Goal: Task Accomplishment & Management: Use online tool/utility

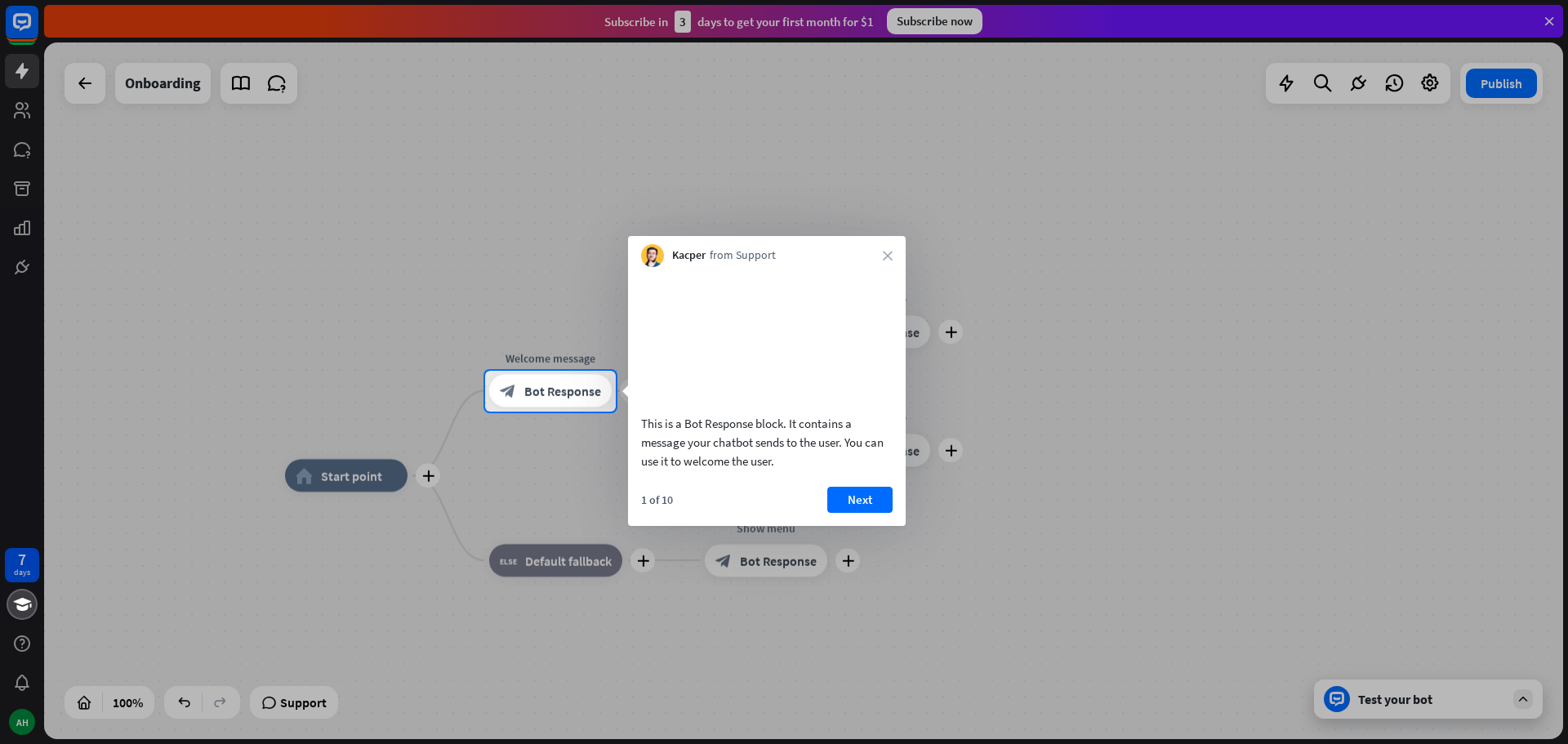
click at [0, 743] on nordpass-portal at bounding box center [0, 744] width 0 height 0
click at [863, 513] on button "Next" at bounding box center [860, 500] width 66 height 26
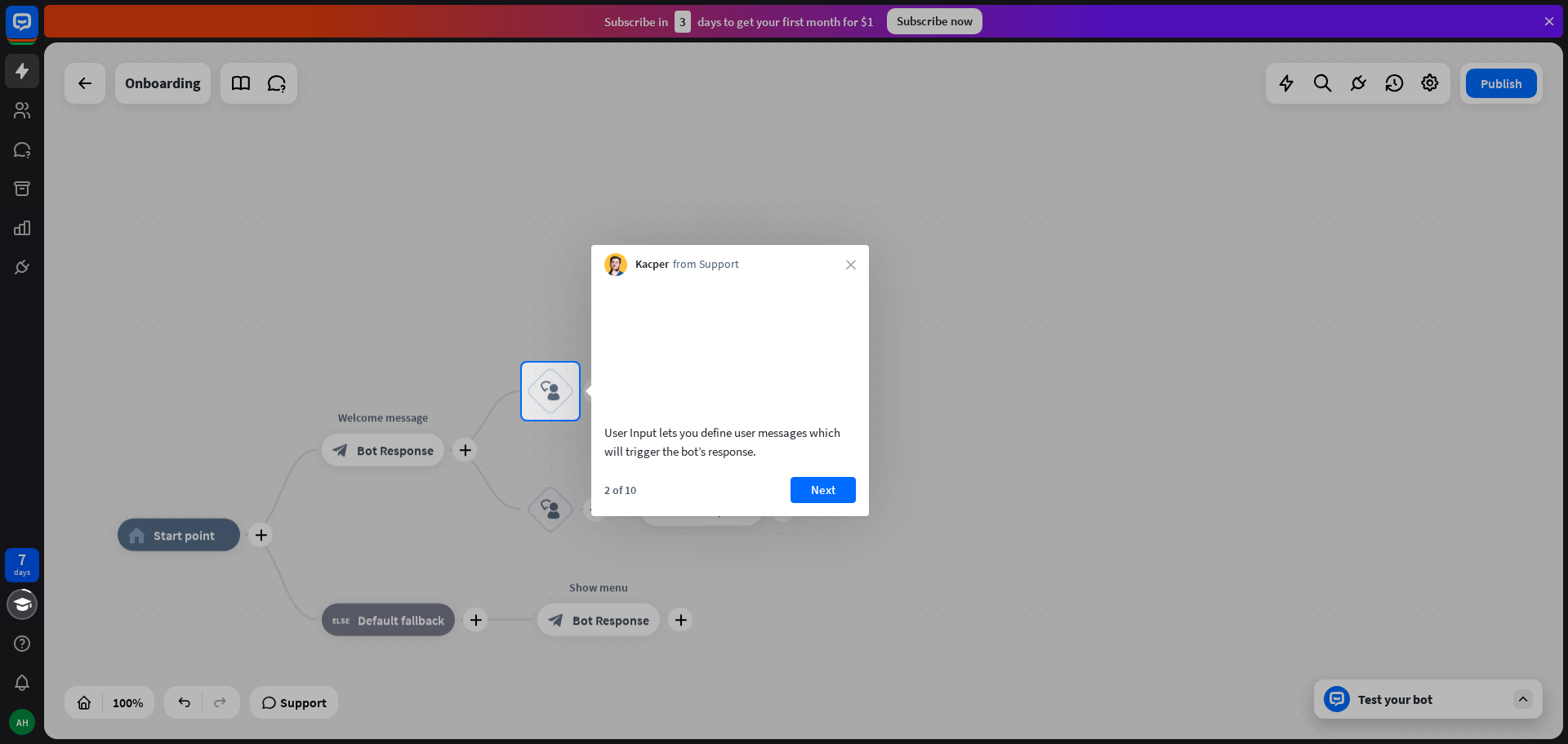
click at [0, 743] on nordpass-portal at bounding box center [0, 744] width 0 height 0
click at [1549, 18] on div at bounding box center [784, 181] width 1568 height 362
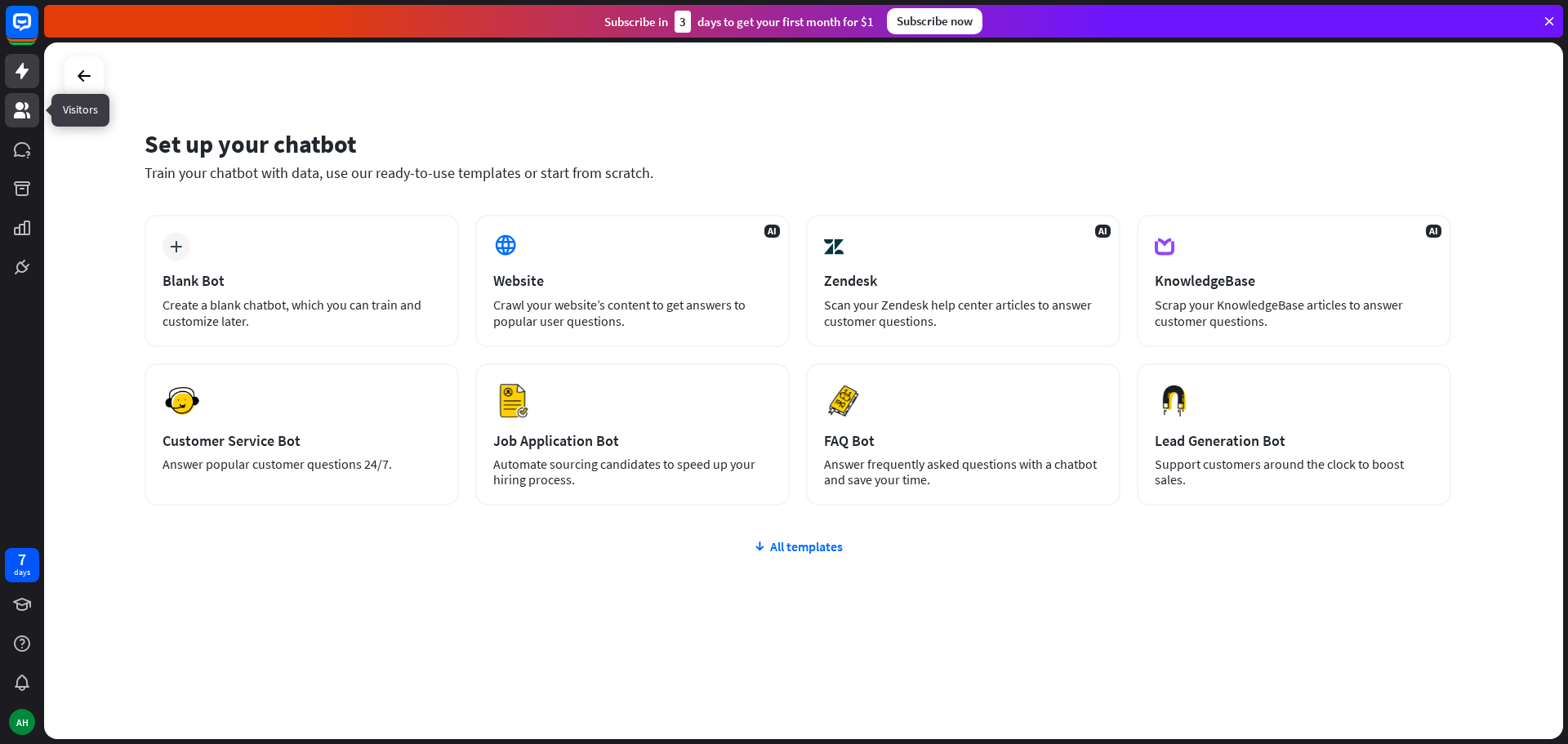
click at [22, 110] on icon at bounding box center [22, 110] width 16 height 16
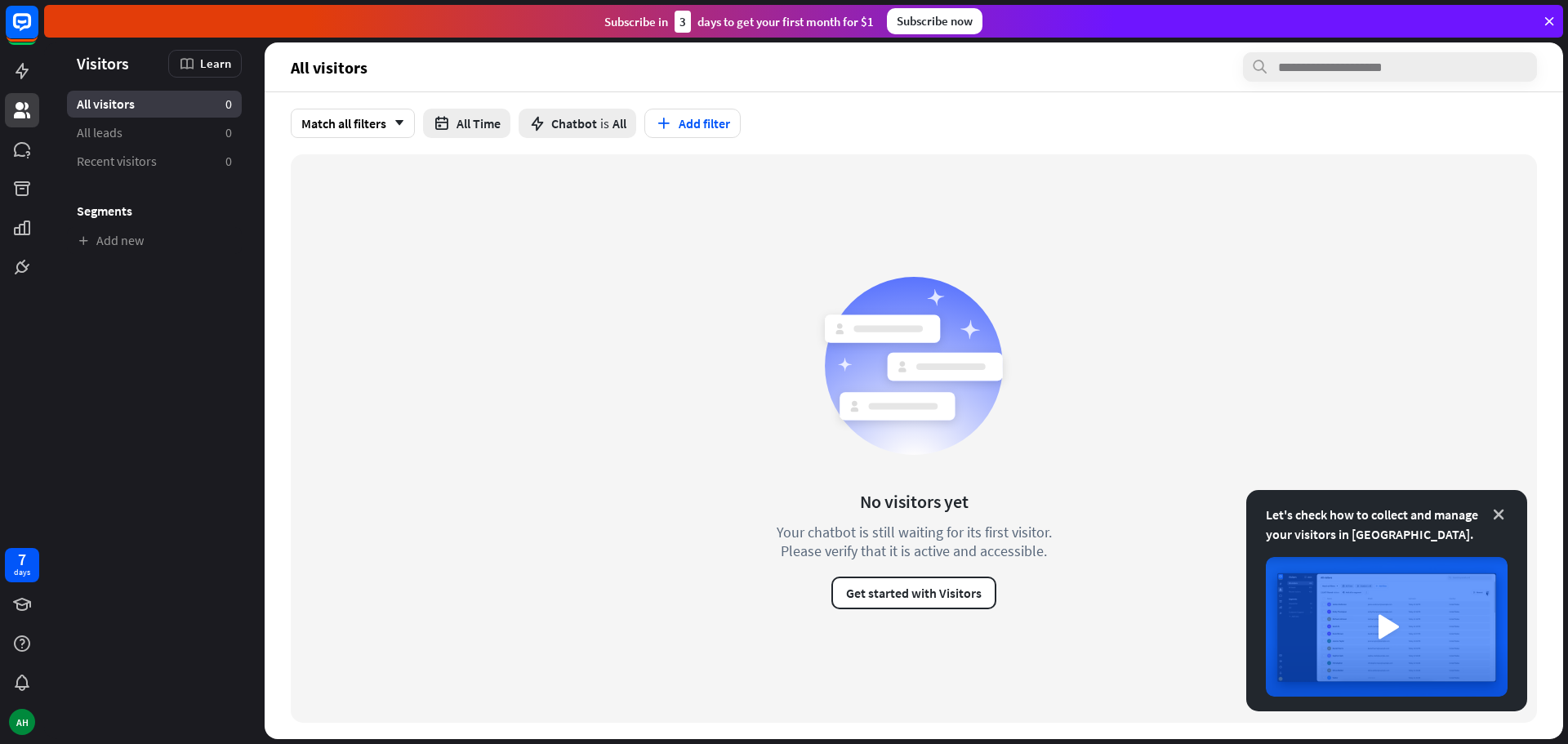
click at [1500, 513] on icon at bounding box center [1498, 514] width 16 height 16
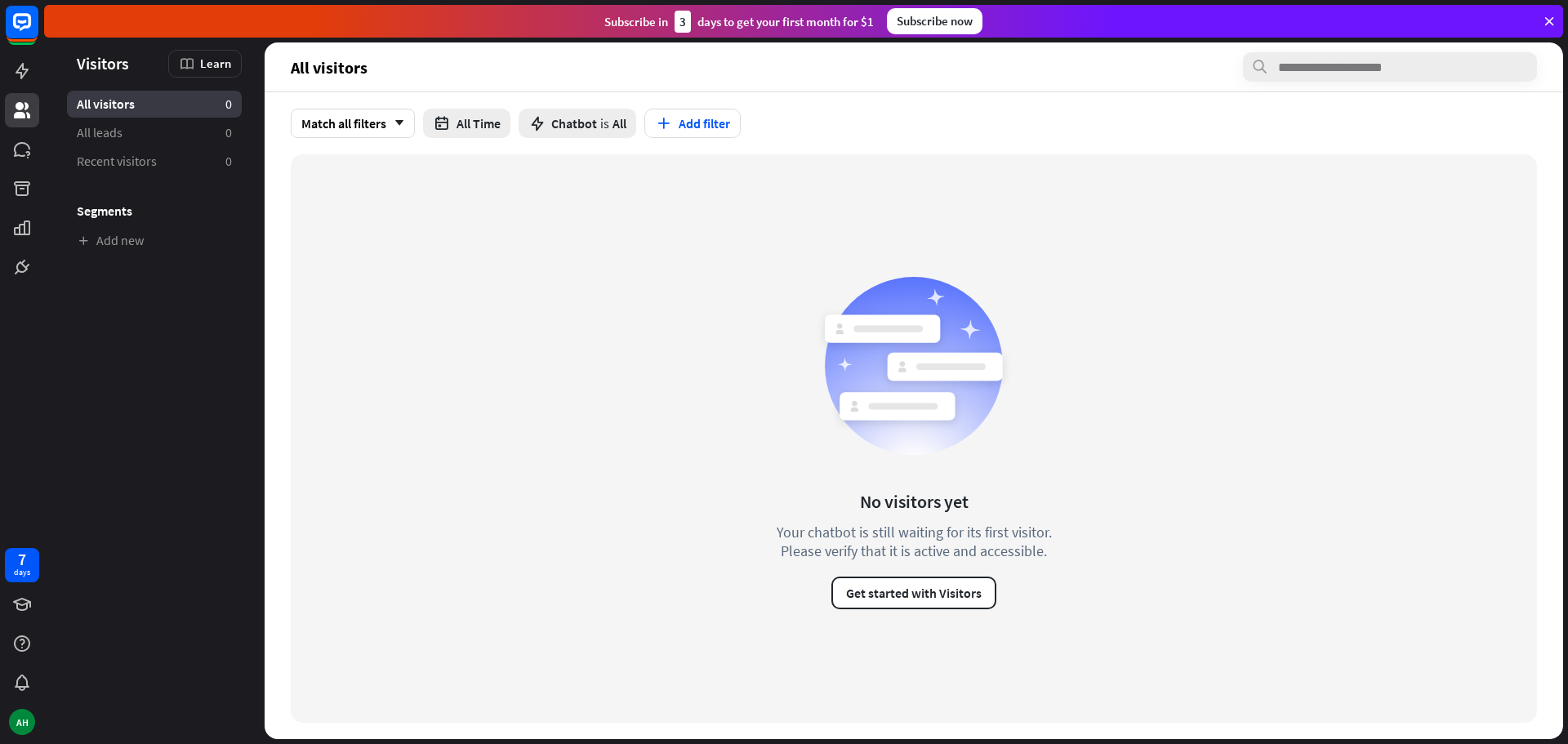
click at [1545, 15] on icon at bounding box center [1549, 22] width 15 height 15
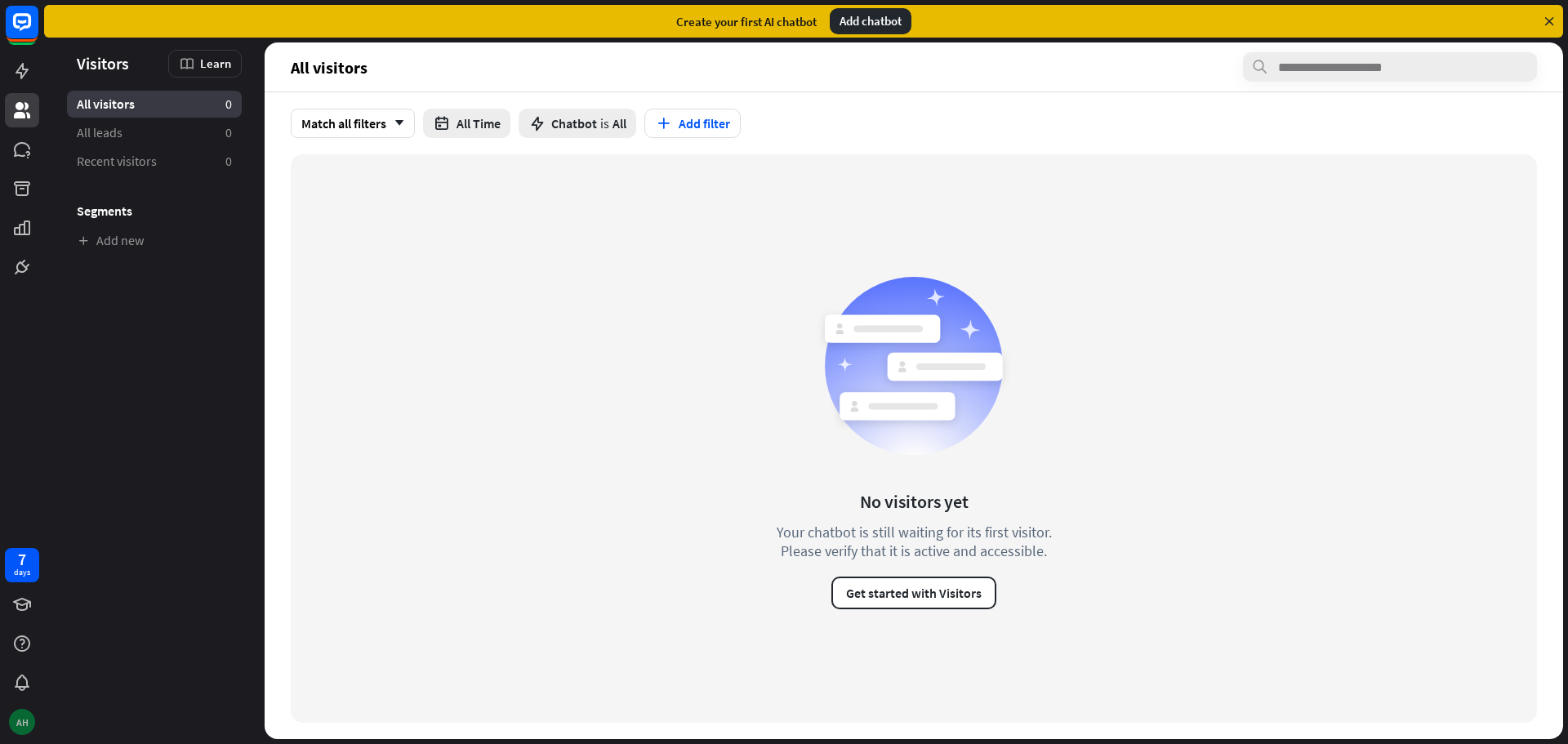
click at [18, 721] on div "AH" at bounding box center [23, 721] width 26 height 26
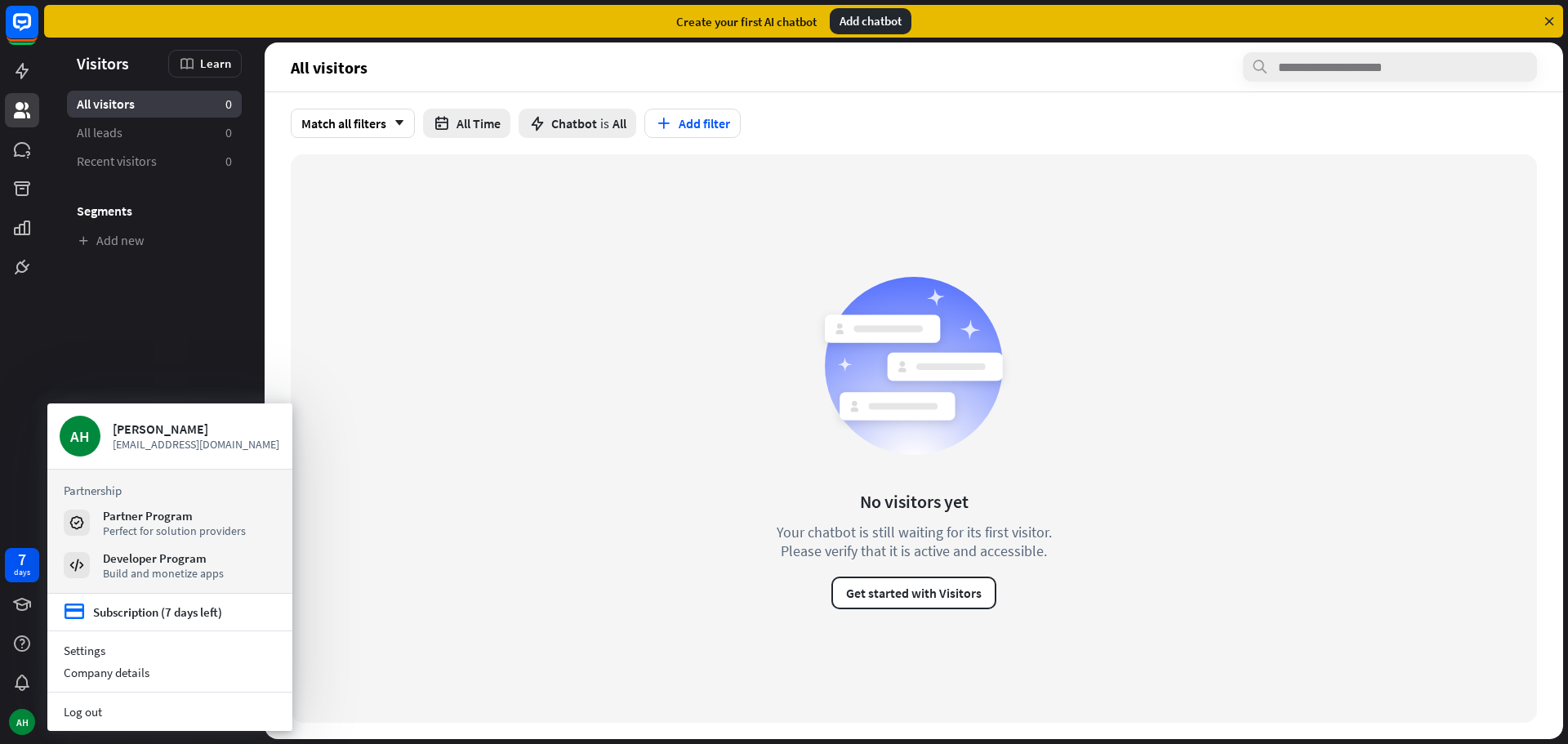
click at [686, 312] on div "No visitors yet Your chatbot is still waiting for its first visitor. Please ver…" at bounding box center [914, 438] width 1246 height 569
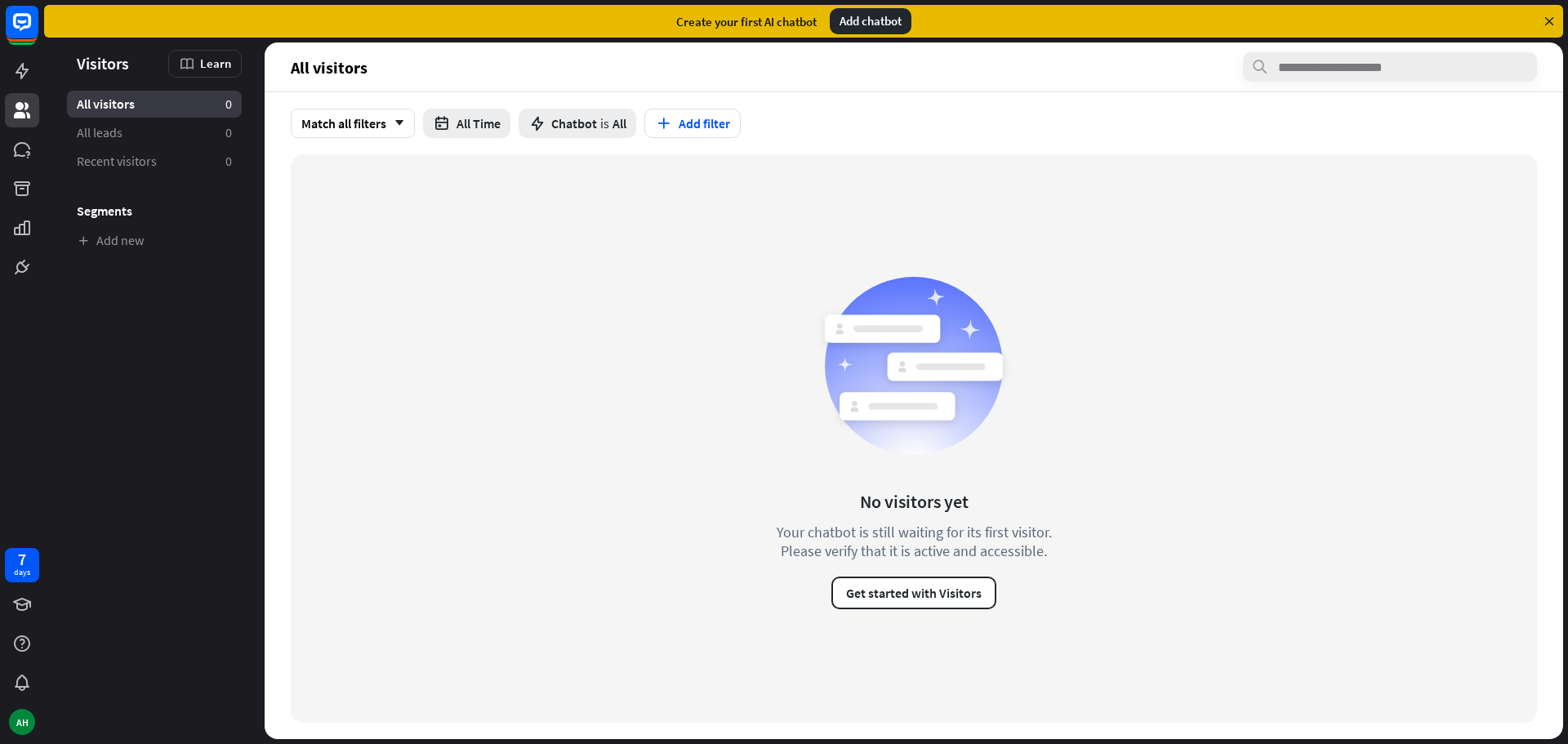
click at [881, 23] on div "Add chatbot" at bounding box center [870, 22] width 82 height 26
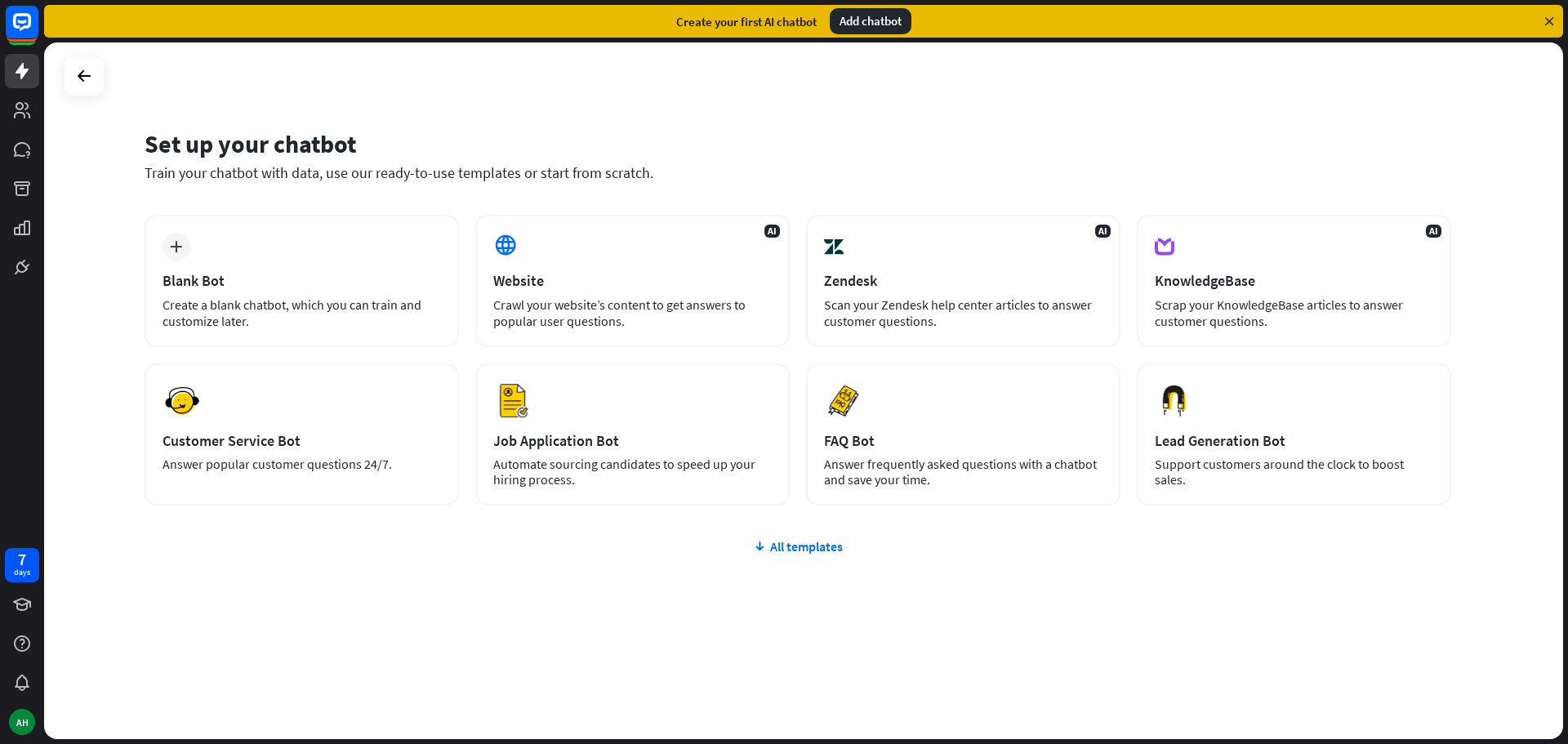
click at [818, 559] on div "plus Blank Bot Create a blank chatbot, which you can train and customize later.…" at bounding box center [798, 458] width 1306 height 487
click at [821, 549] on div "All templates" at bounding box center [798, 545] width 1306 height 16
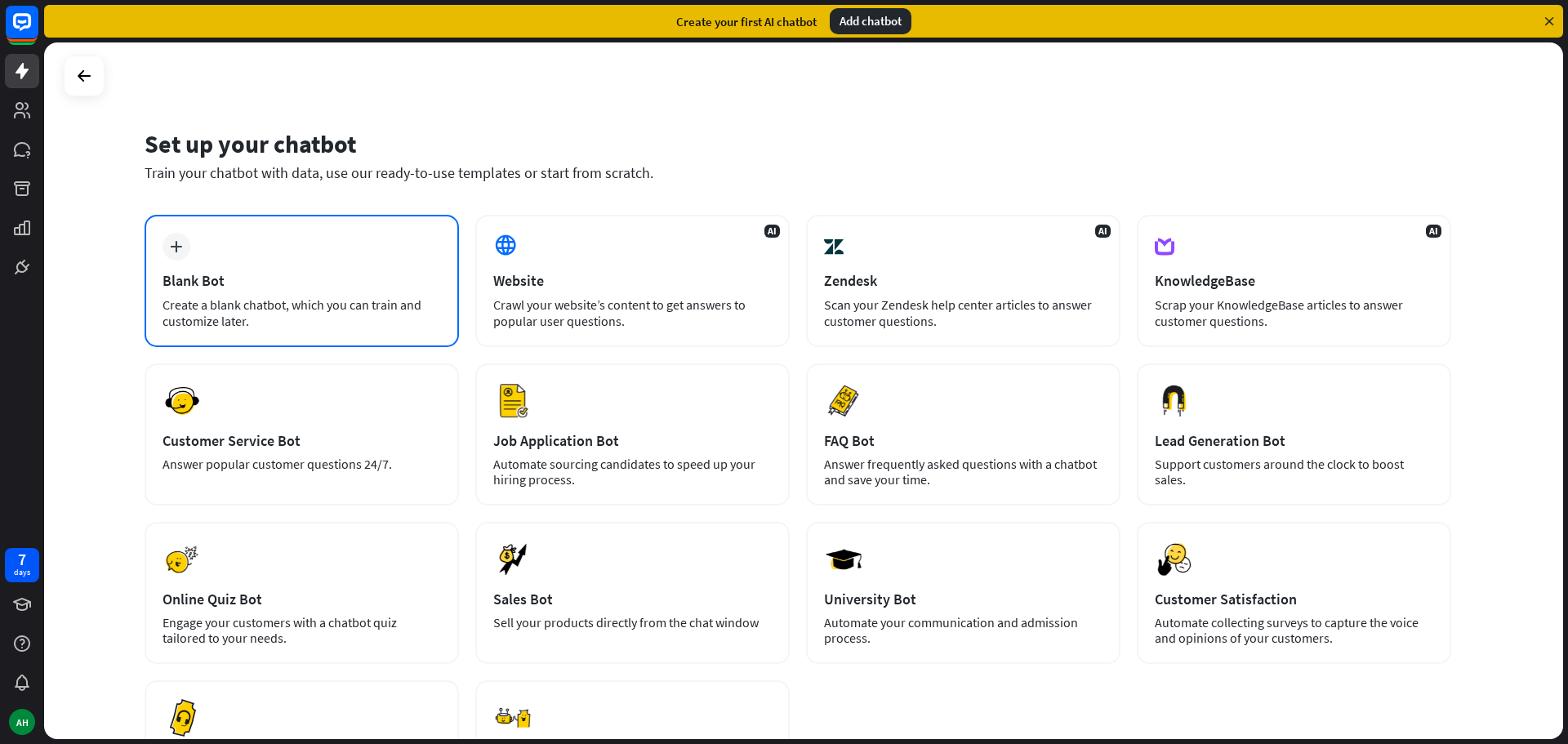
click at [227, 293] on div "plus Blank Bot Create a blank chatbot, which you can train and customize later." at bounding box center [301, 281] width 314 height 132
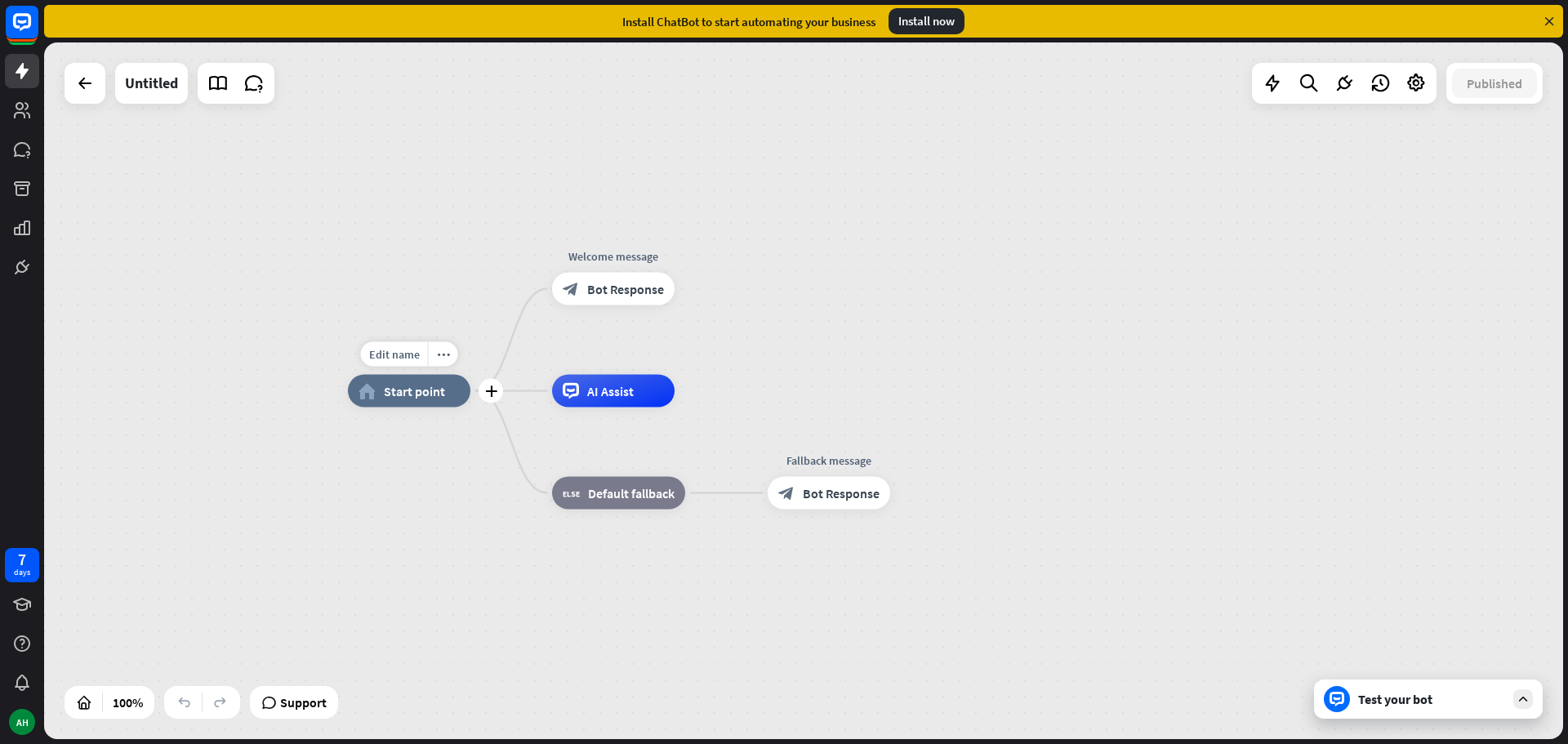
click at [419, 400] on div "home_2 Start point" at bounding box center [409, 390] width 123 height 33
click at [1556, 22] on icon at bounding box center [1549, 22] width 15 height 15
